Goal: Transaction & Acquisition: Obtain resource

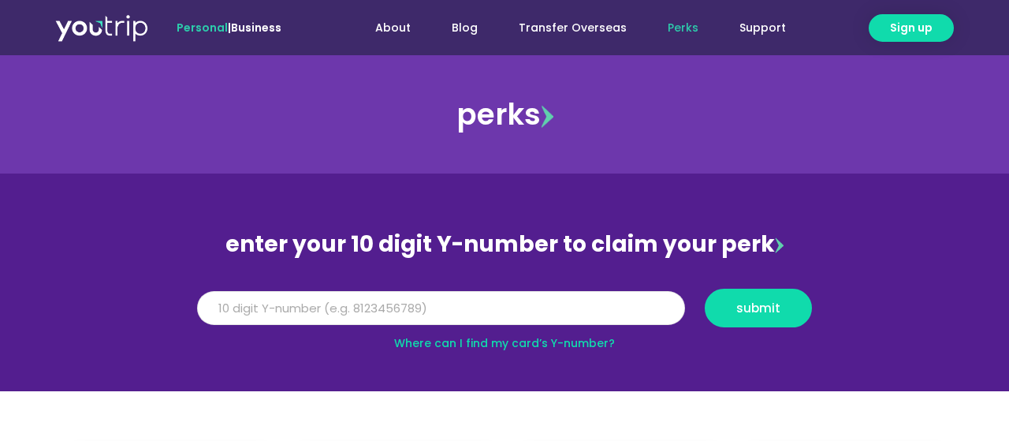
click at [474, 311] on input "Y Number" at bounding box center [441, 308] width 488 height 35
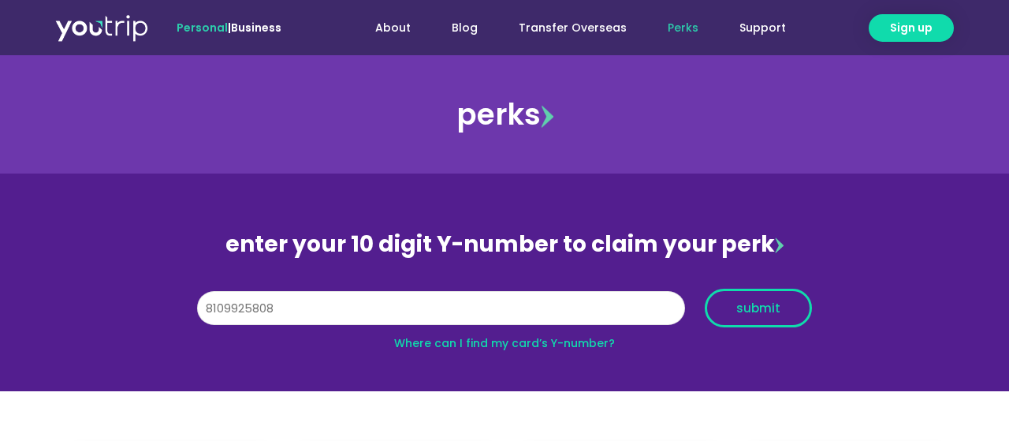
type input "8109925808"
click at [756, 314] on span "submit" at bounding box center [758, 308] width 44 height 12
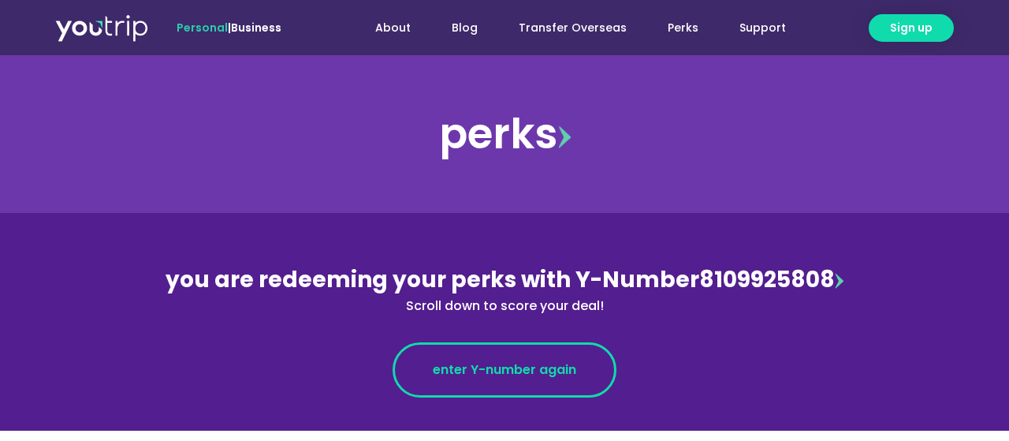
click at [509, 371] on span "enter Y-number again" at bounding box center [504, 369] width 143 height 19
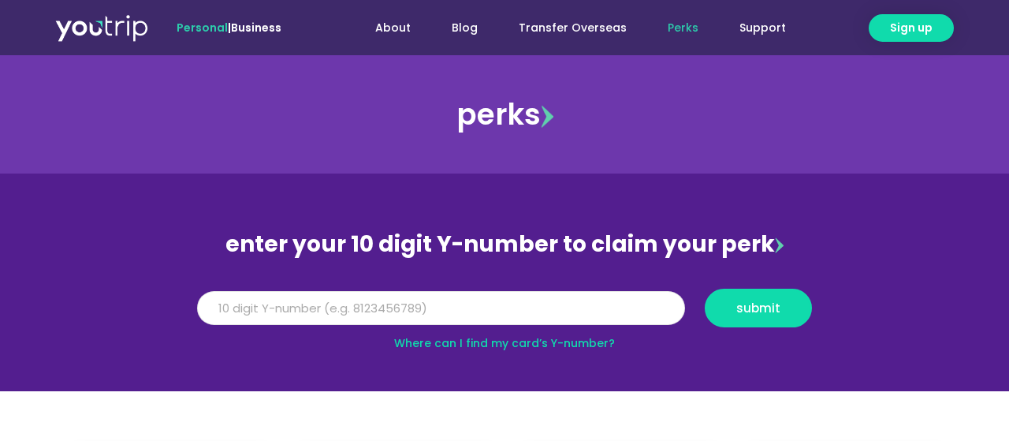
click at [407, 316] on input "Y Number" at bounding box center [441, 308] width 488 height 35
click at [408, 311] on input "Y Number" at bounding box center [441, 308] width 488 height 35
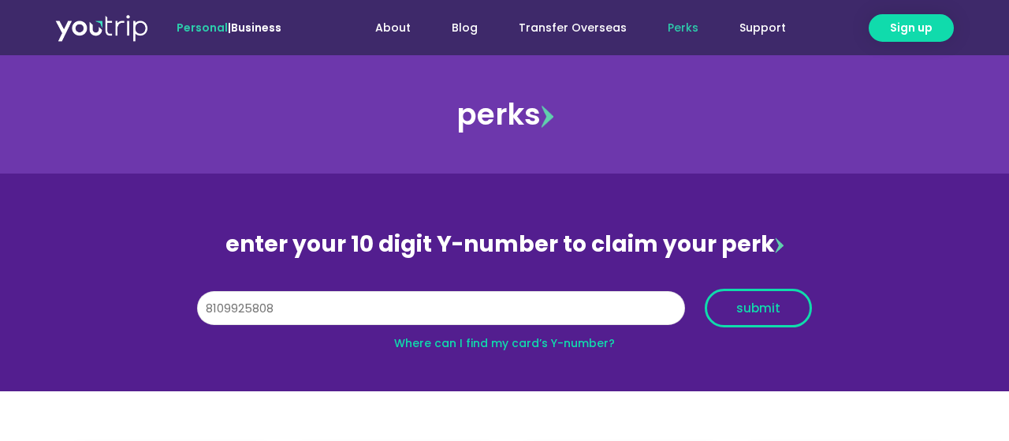
type input "8109925808"
click at [745, 310] on span "submit" at bounding box center [758, 308] width 44 height 12
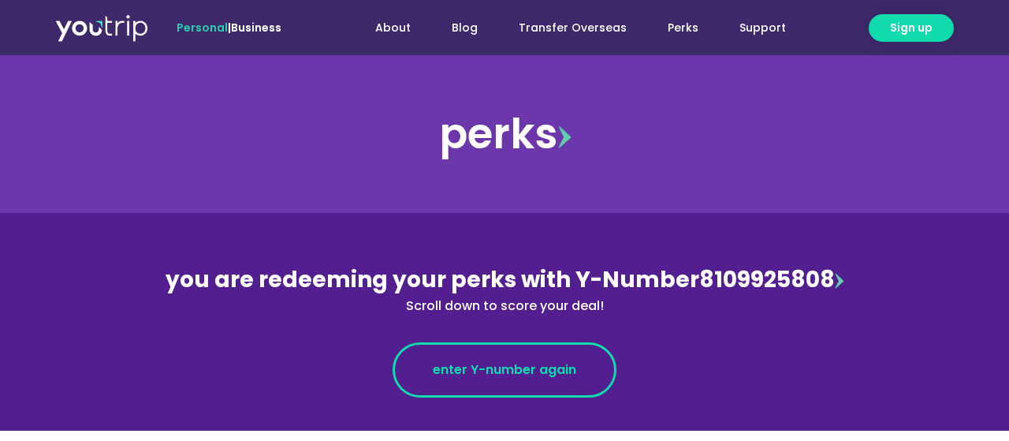
click at [547, 363] on span "enter Y-number again" at bounding box center [504, 369] width 143 height 19
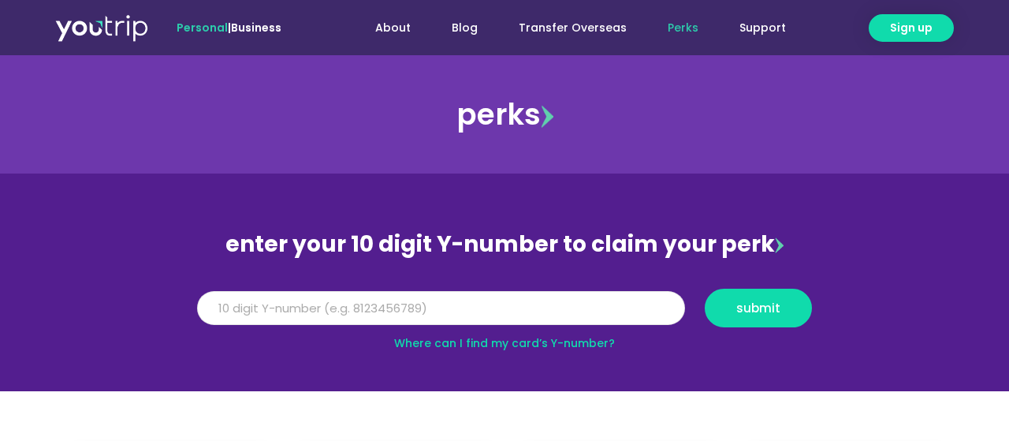
click at [410, 303] on input "Y Number" at bounding box center [441, 308] width 488 height 35
click at [371, 304] on input "Y Number" at bounding box center [441, 308] width 488 height 35
click at [755, 303] on span "submit" at bounding box center [758, 308] width 44 height 12
click at [220, 307] on input "Y Number" at bounding box center [441, 308] width 488 height 35
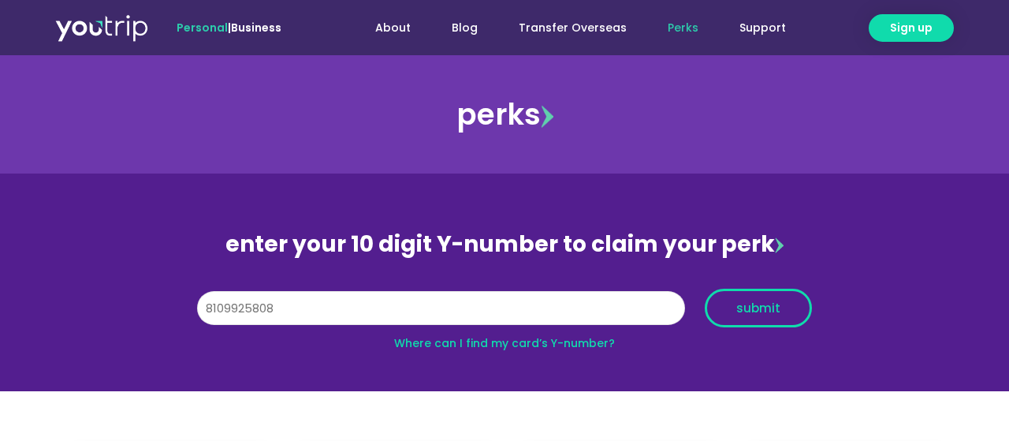
type input "8109925808"
click at [757, 307] on span "submit" at bounding box center [758, 308] width 44 height 12
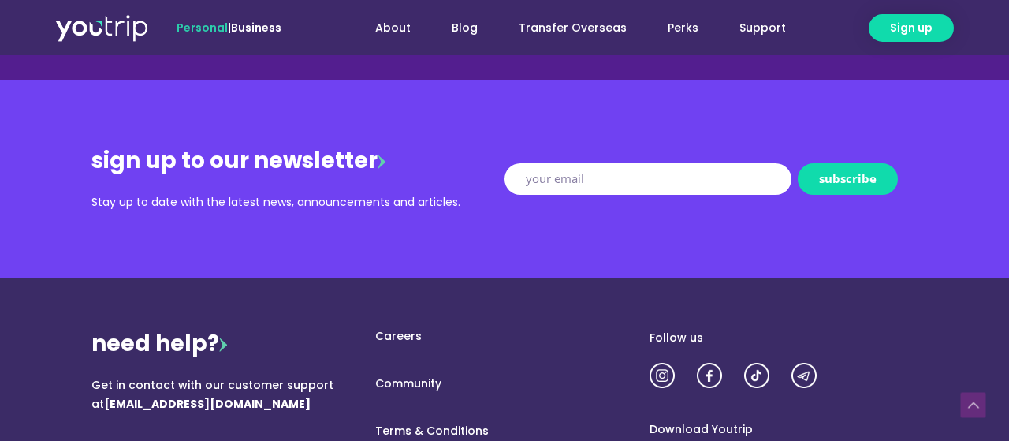
scroll to position [1721, 0]
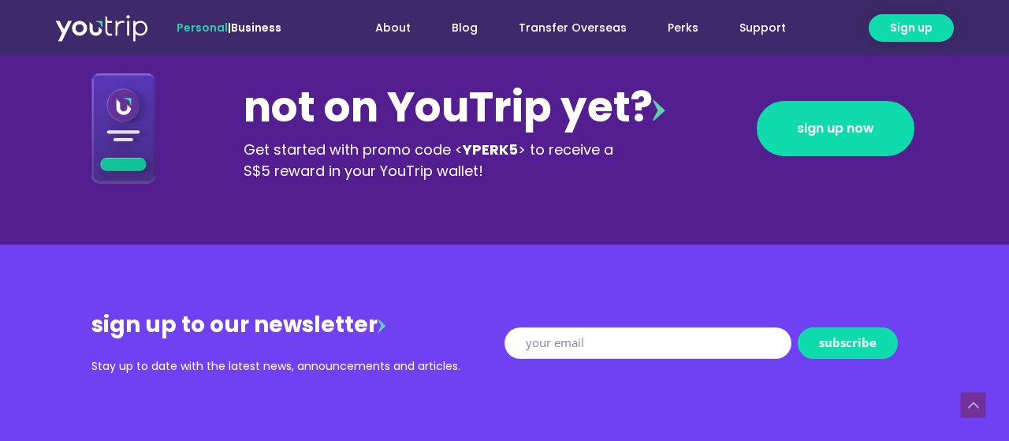
click at [576, 342] on input "New Form" at bounding box center [647, 343] width 287 height 32
click at [574, 343] on input "New Form" at bounding box center [647, 343] width 287 height 32
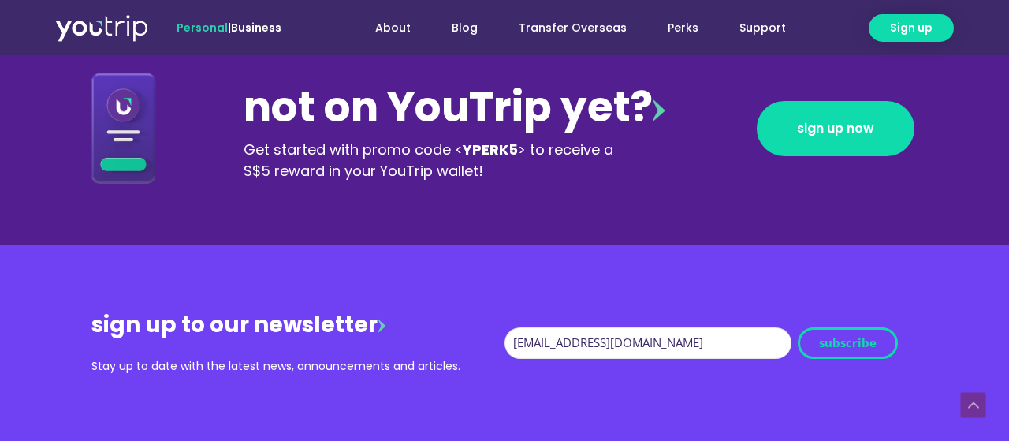
type input "[EMAIL_ADDRESS][DOMAIN_NAME]"
click at [839, 341] on span "subscribe" at bounding box center [848, 343] width 58 height 12
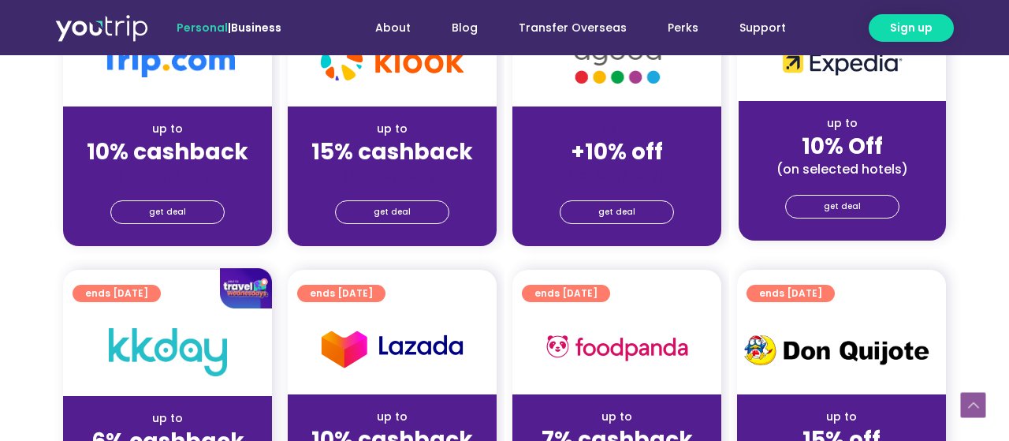
scroll to position [410, 0]
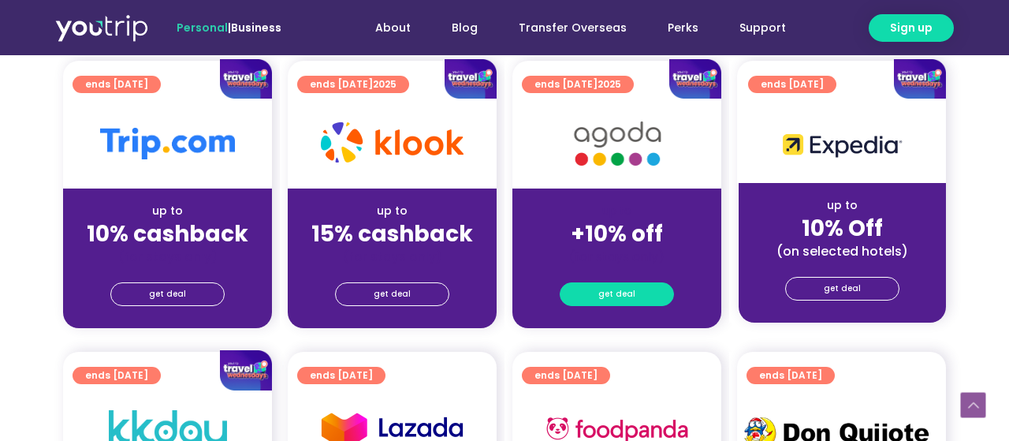
click at [608, 293] on span "get deal" at bounding box center [616, 294] width 37 height 22
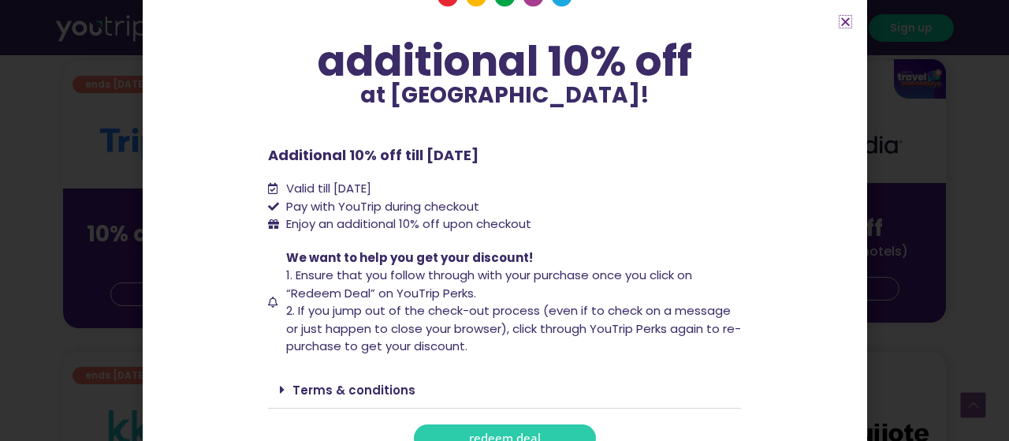
scroll to position [138, 0]
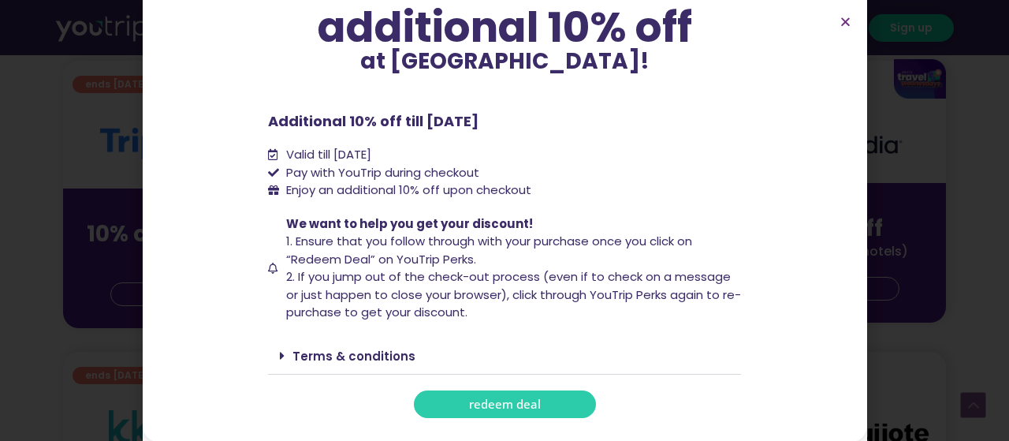
click at [477, 403] on span "redeem deal" at bounding box center [505, 404] width 72 height 12
